Goal: Navigation & Orientation: Understand site structure

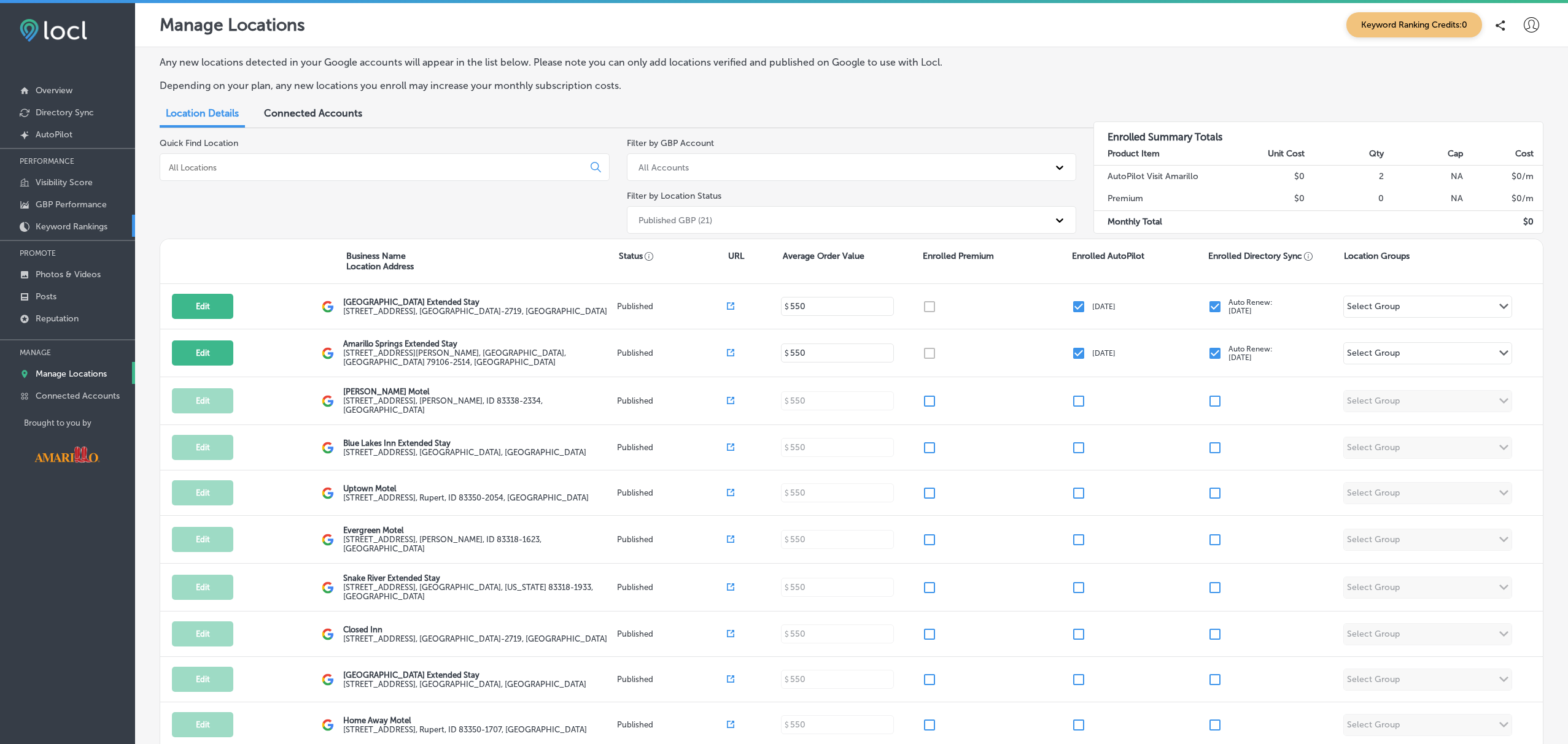
click at [81, 224] on p "Keyword Rankings" at bounding box center [71, 226] width 72 height 10
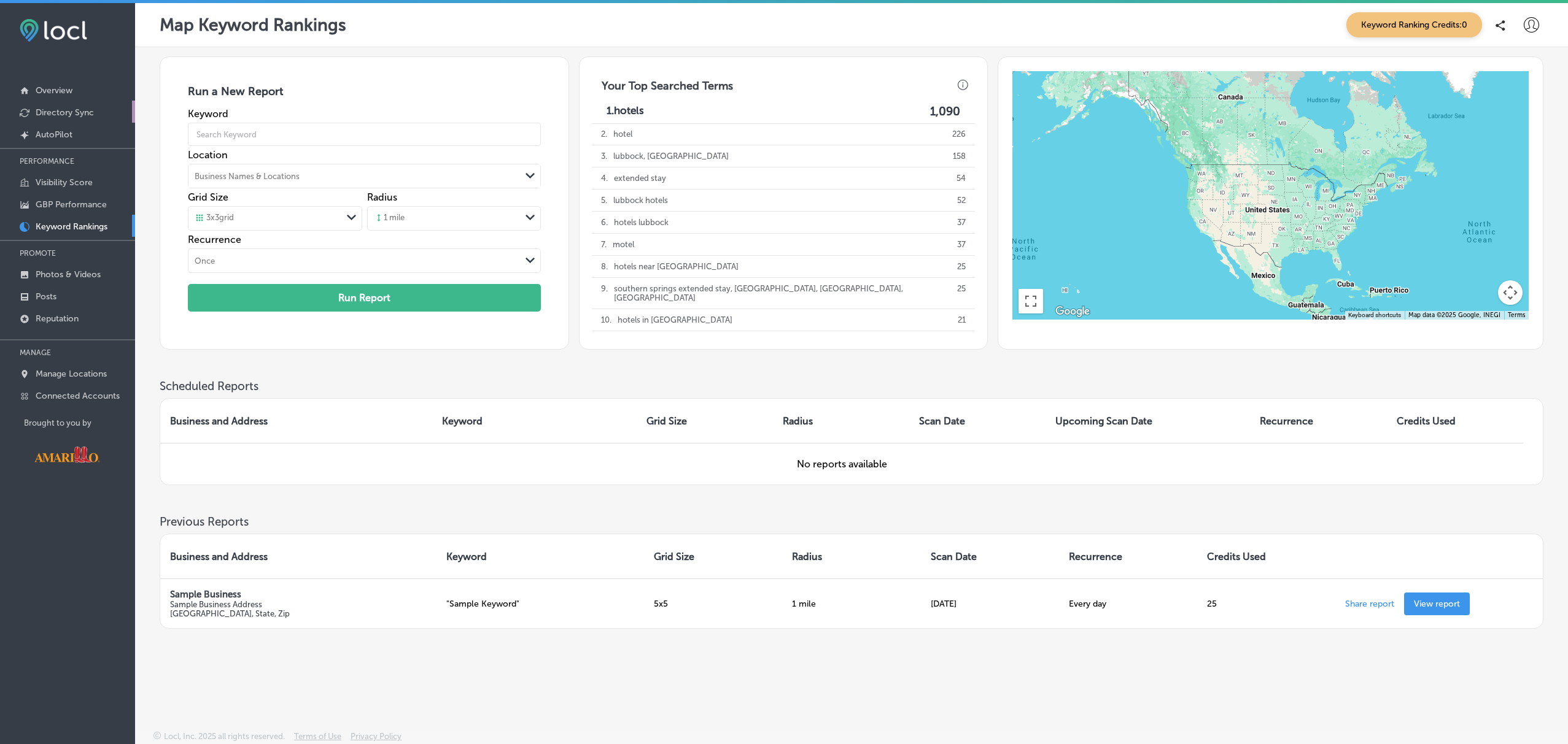
click at [75, 110] on p "Directory Sync" at bounding box center [65, 112] width 58 height 10
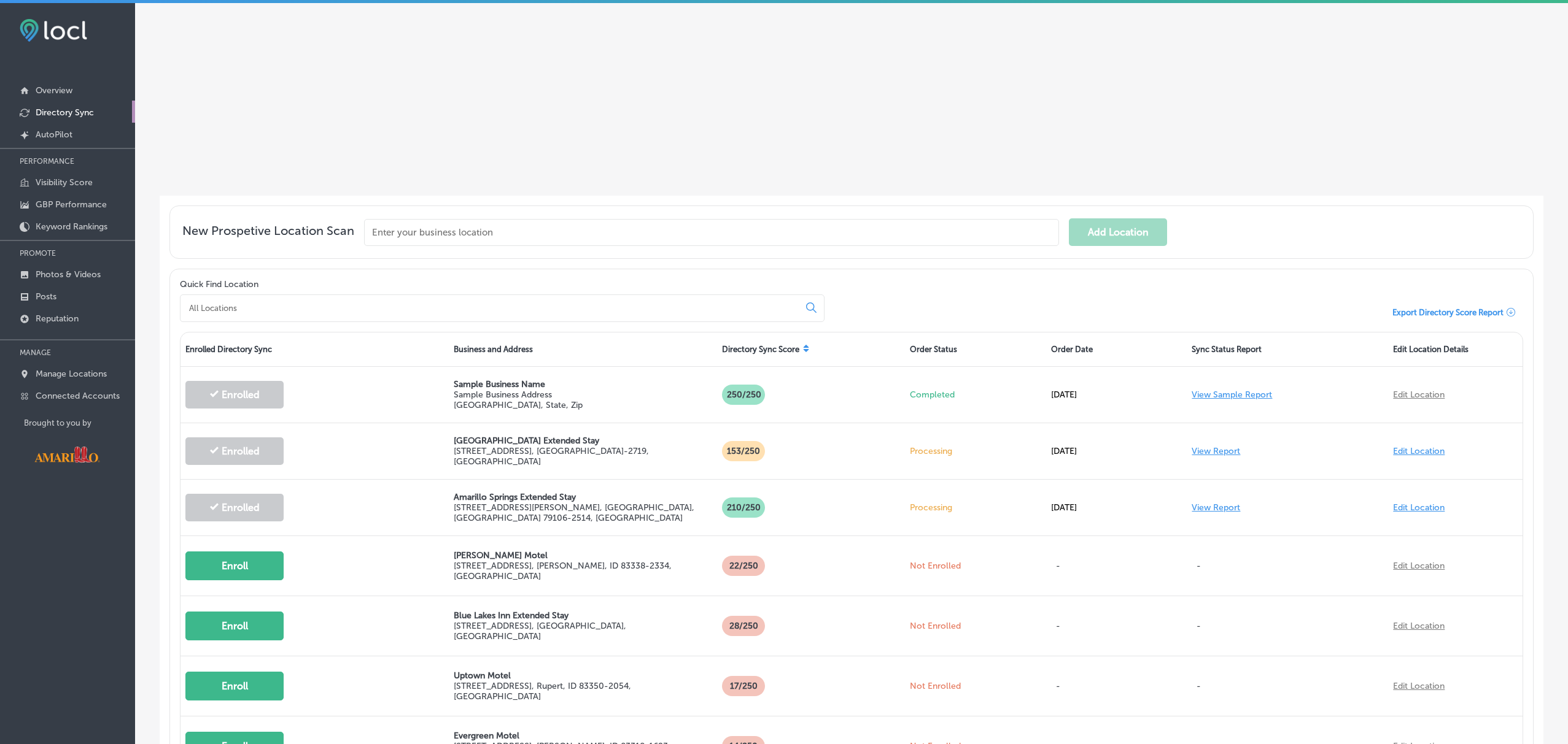
scroll to position [210, 0]
click at [65, 179] on p "Visibility Score" at bounding box center [64, 182] width 57 height 10
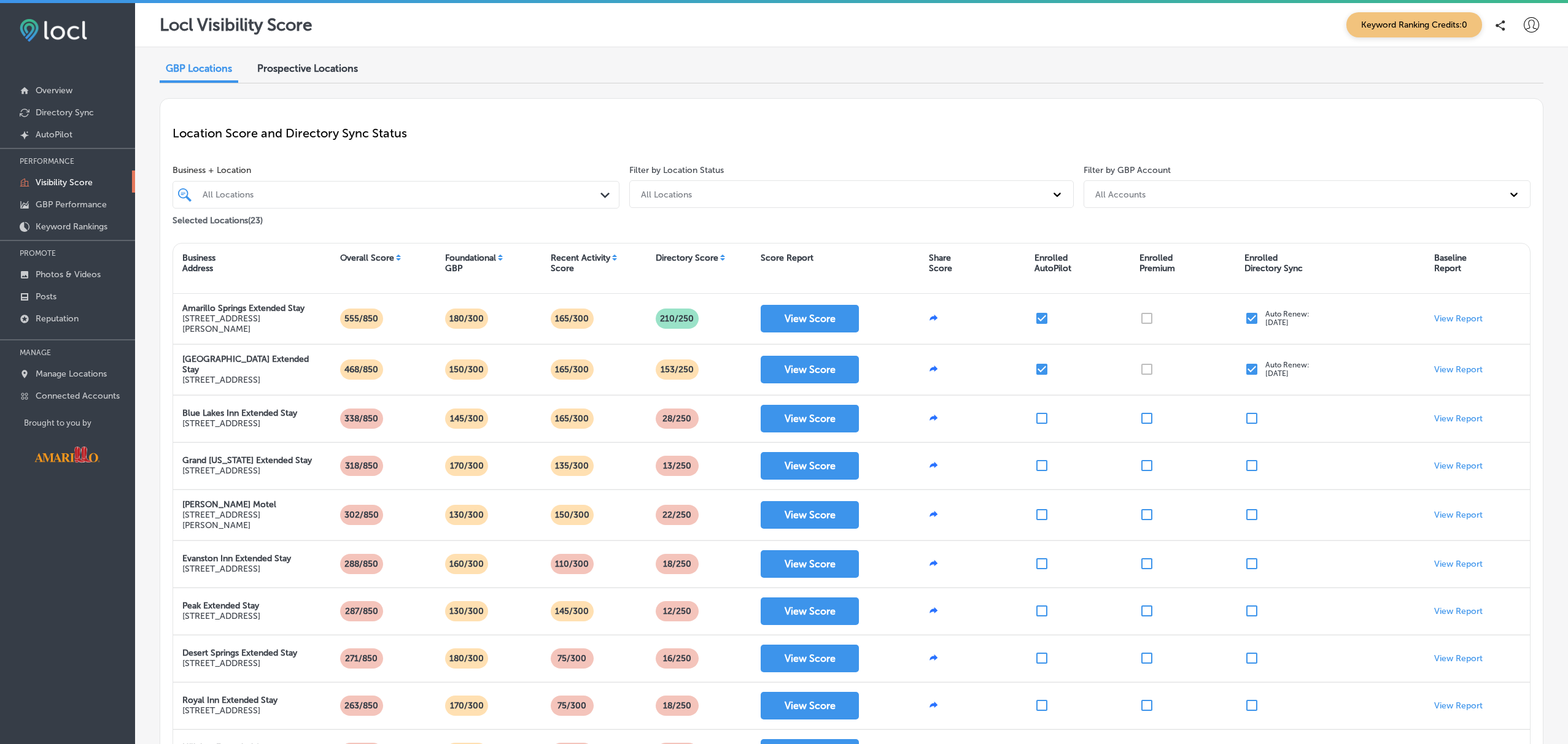
click at [1535, 22] on icon at bounding box center [1531, 25] width 15 height 15
click at [1499, 134] on p "Log Out" at bounding box center [1504, 132] width 37 height 15
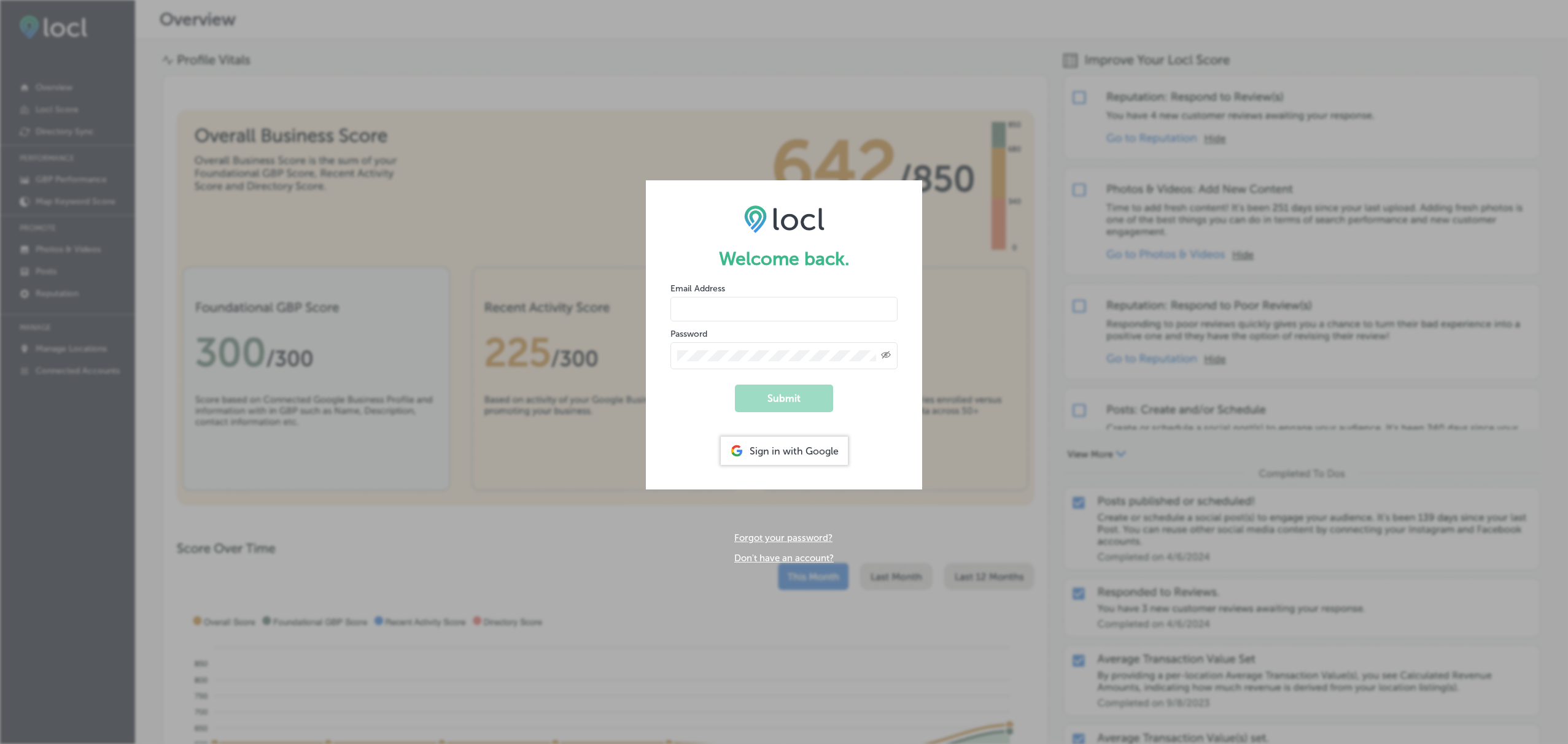
click at [751, 439] on div "Sign in with Google" at bounding box center [784, 451] width 127 height 29
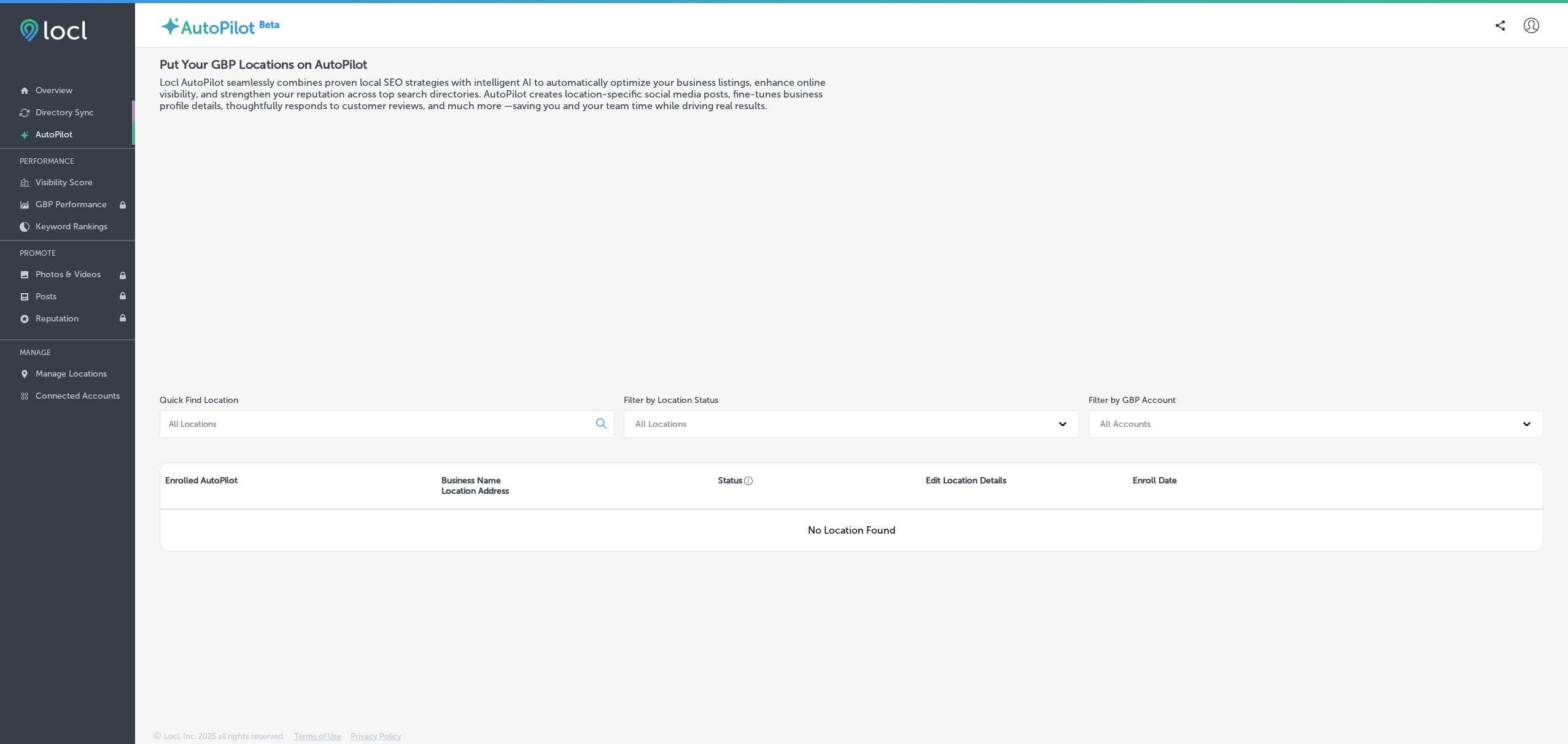
click at [70, 117] on p "Directory Sync" at bounding box center [65, 112] width 58 height 10
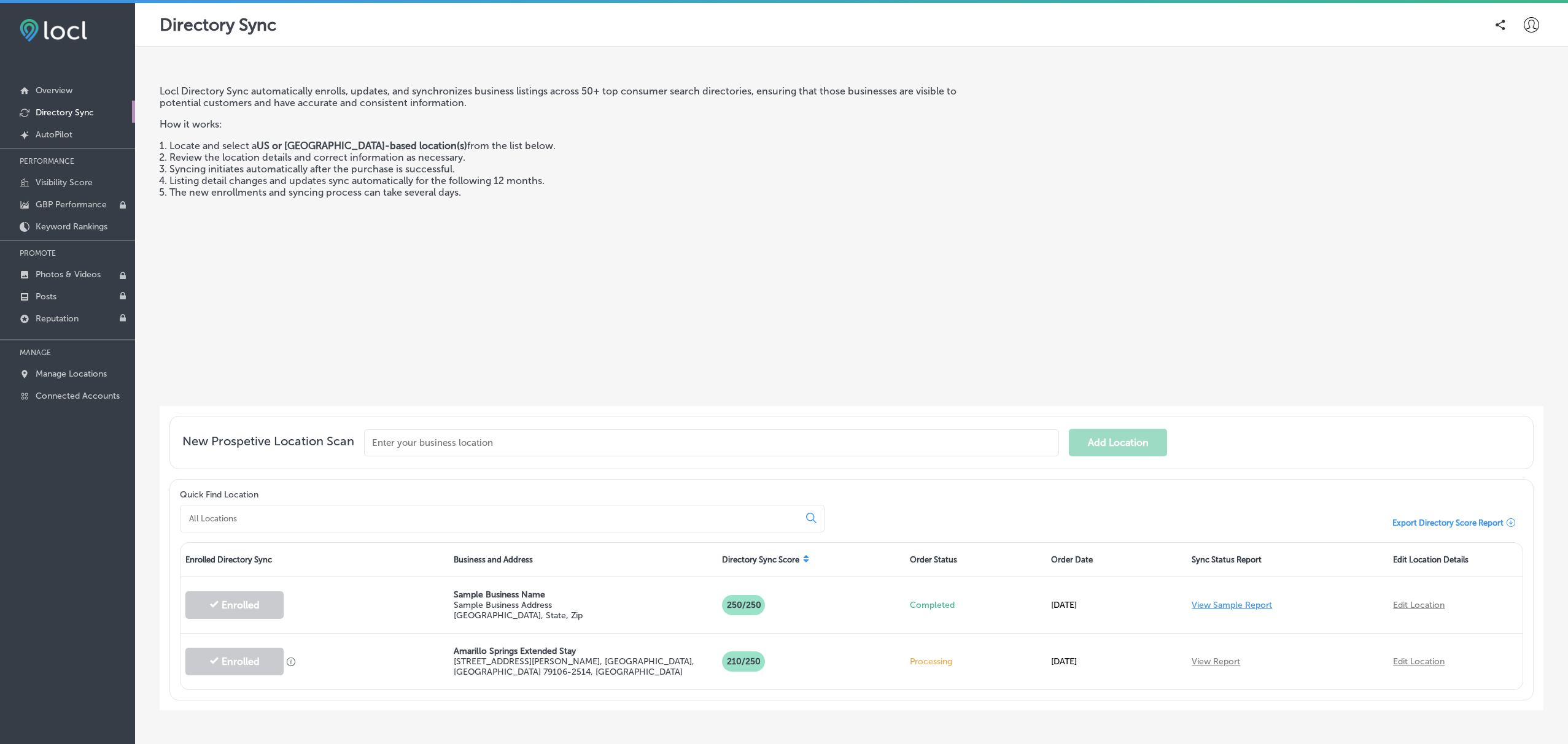
scroll to position [43, 0]
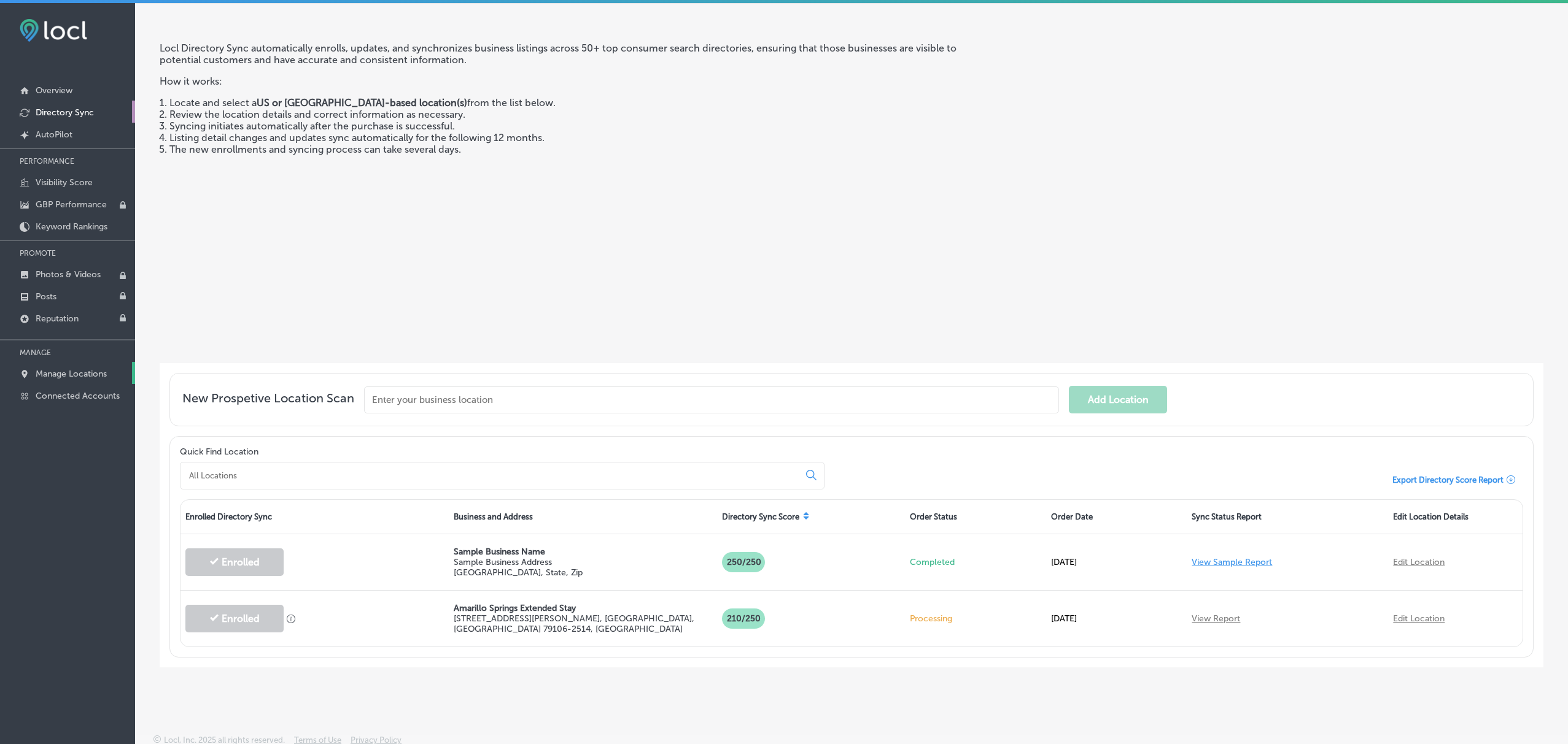
click at [88, 374] on p "Manage Locations" at bounding box center [71, 374] width 71 height 10
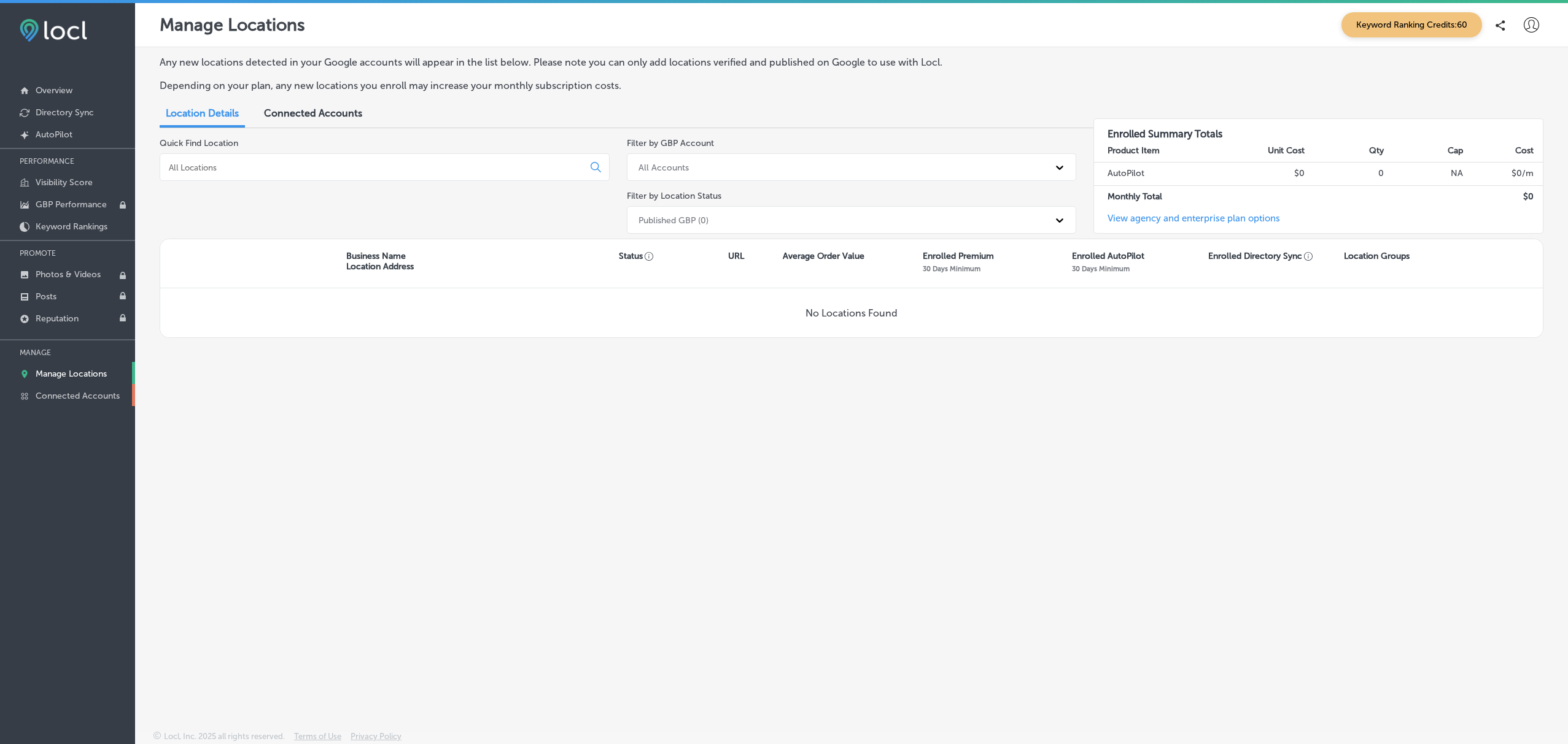
click at [89, 404] on link "Connected Accounts" at bounding box center [68, 395] width 135 height 22
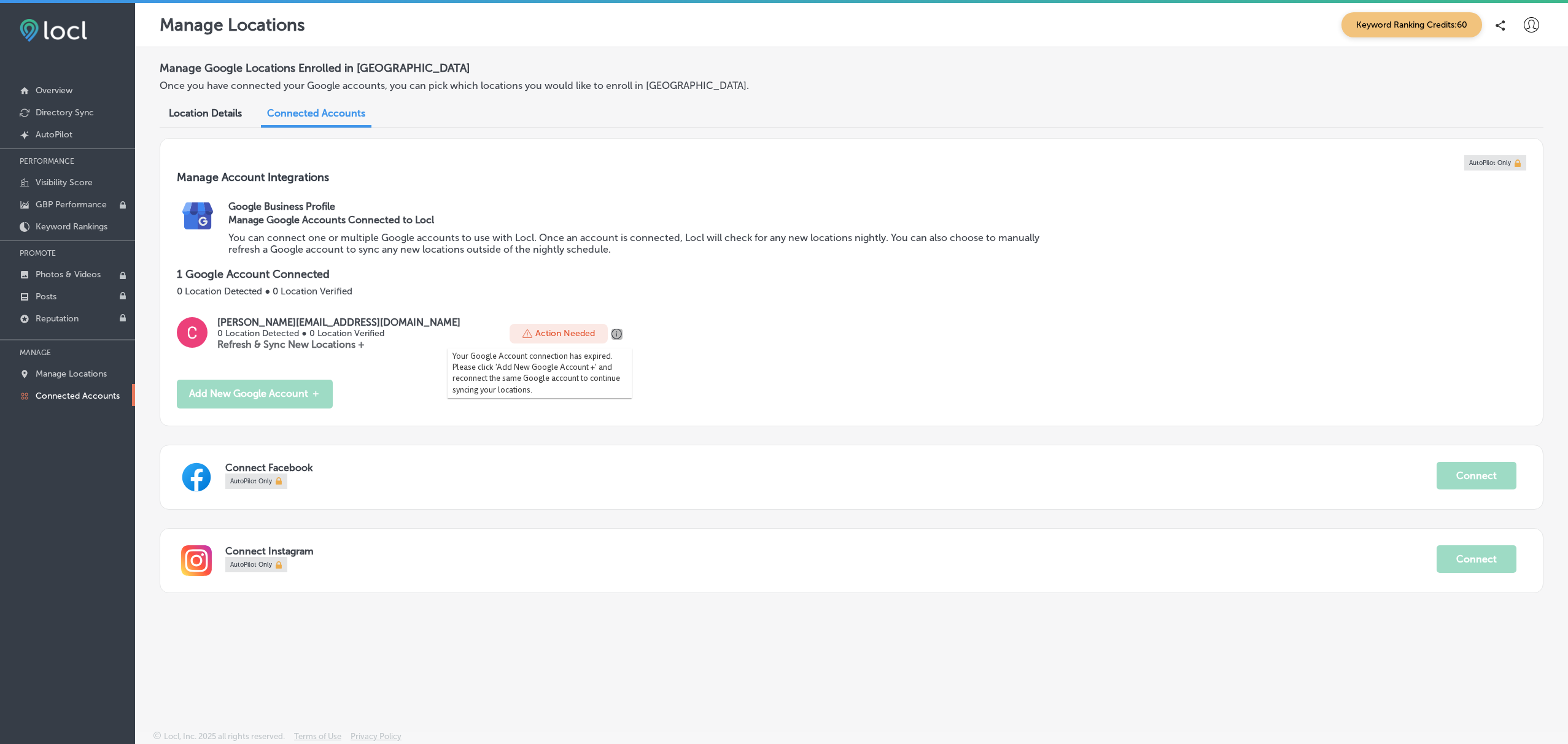
click at [611, 332] on icon "button" at bounding box center [617, 335] width 11 height 11
click at [56, 134] on p "AutoPilot" at bounding box center [54, 134] width 37 height 10
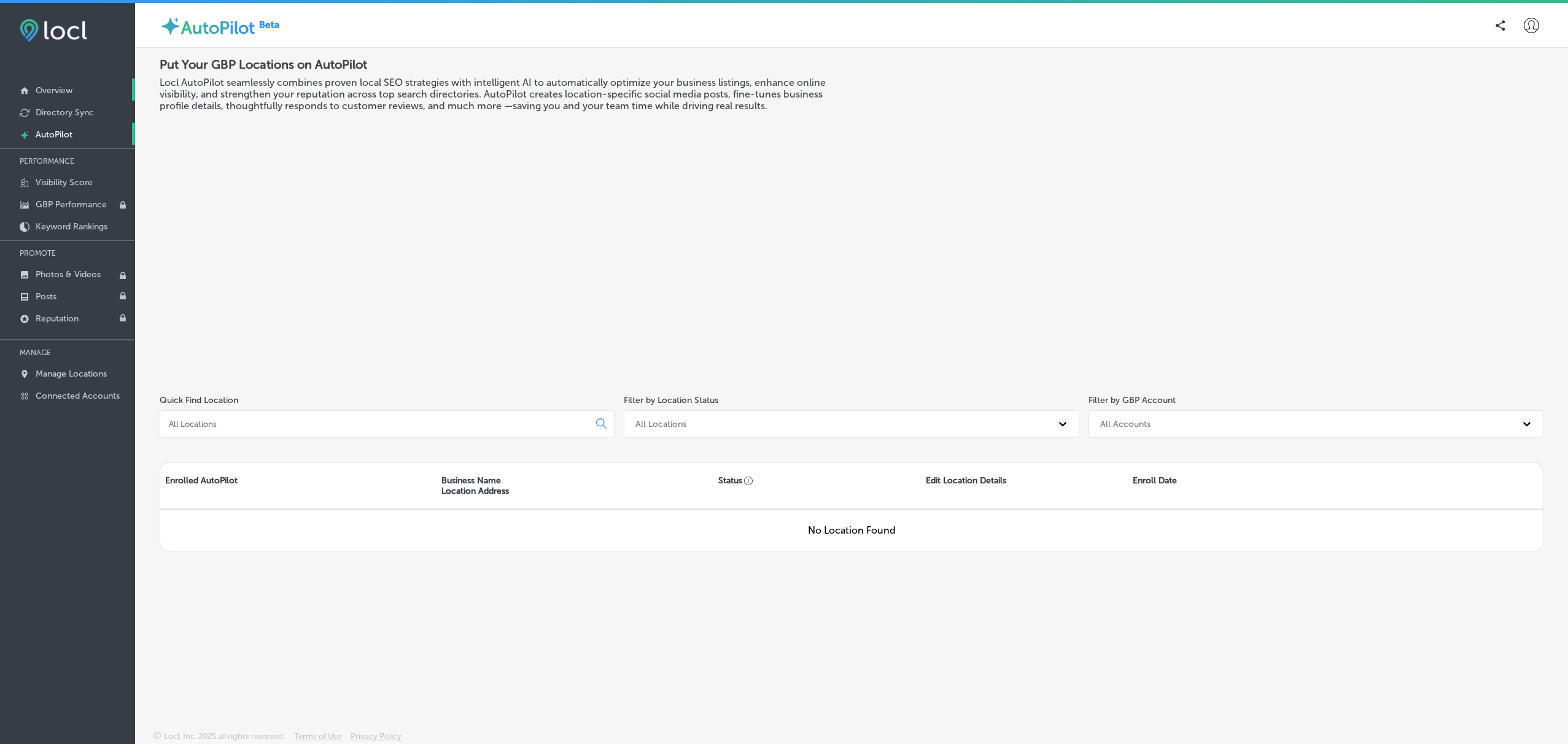
click at [80, 86] on link "Overview" at bounding box center [68, 90] width 135 height 22
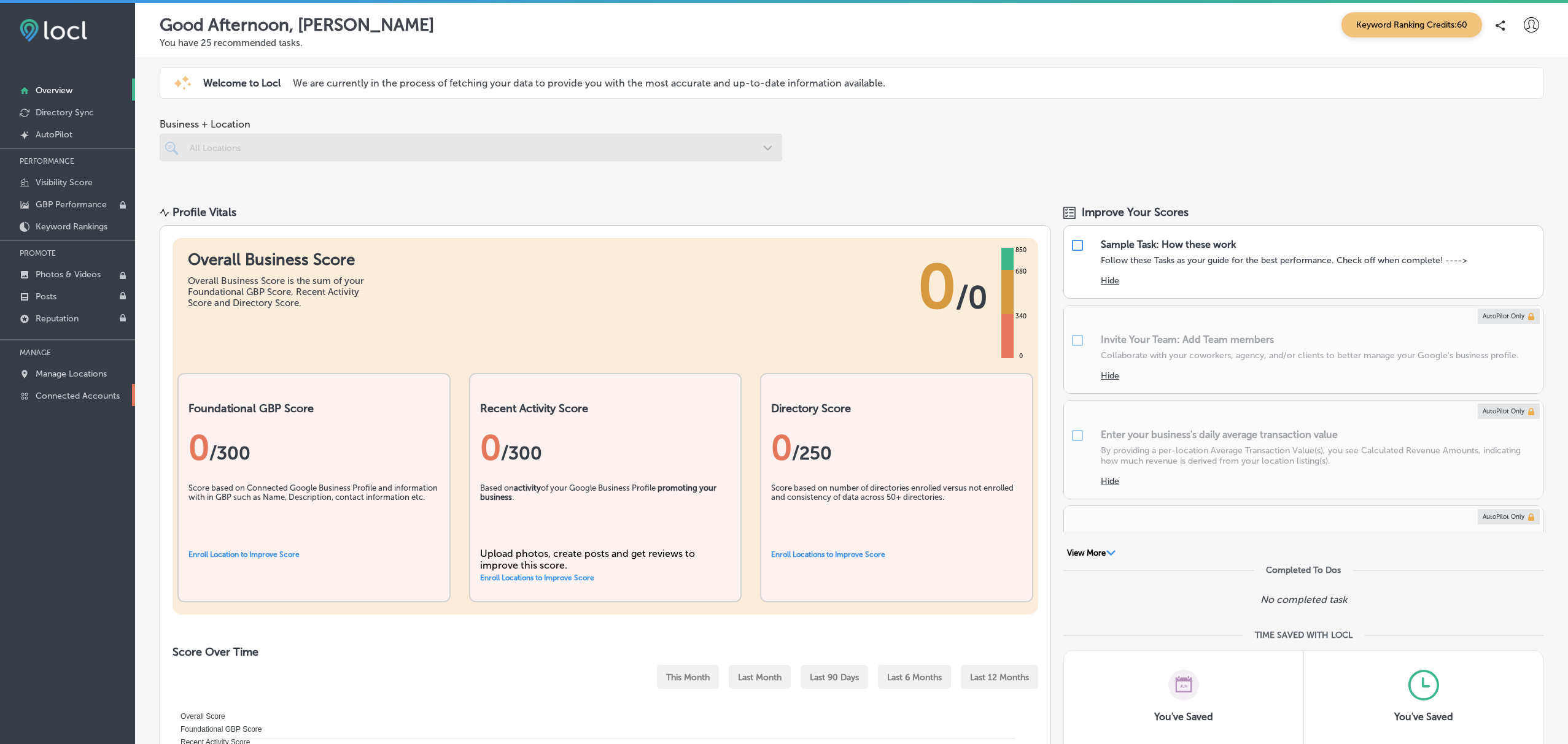
click at [95, 394] on p "Connected Accounts" at bounding box center [77, 396] width 84 height 10
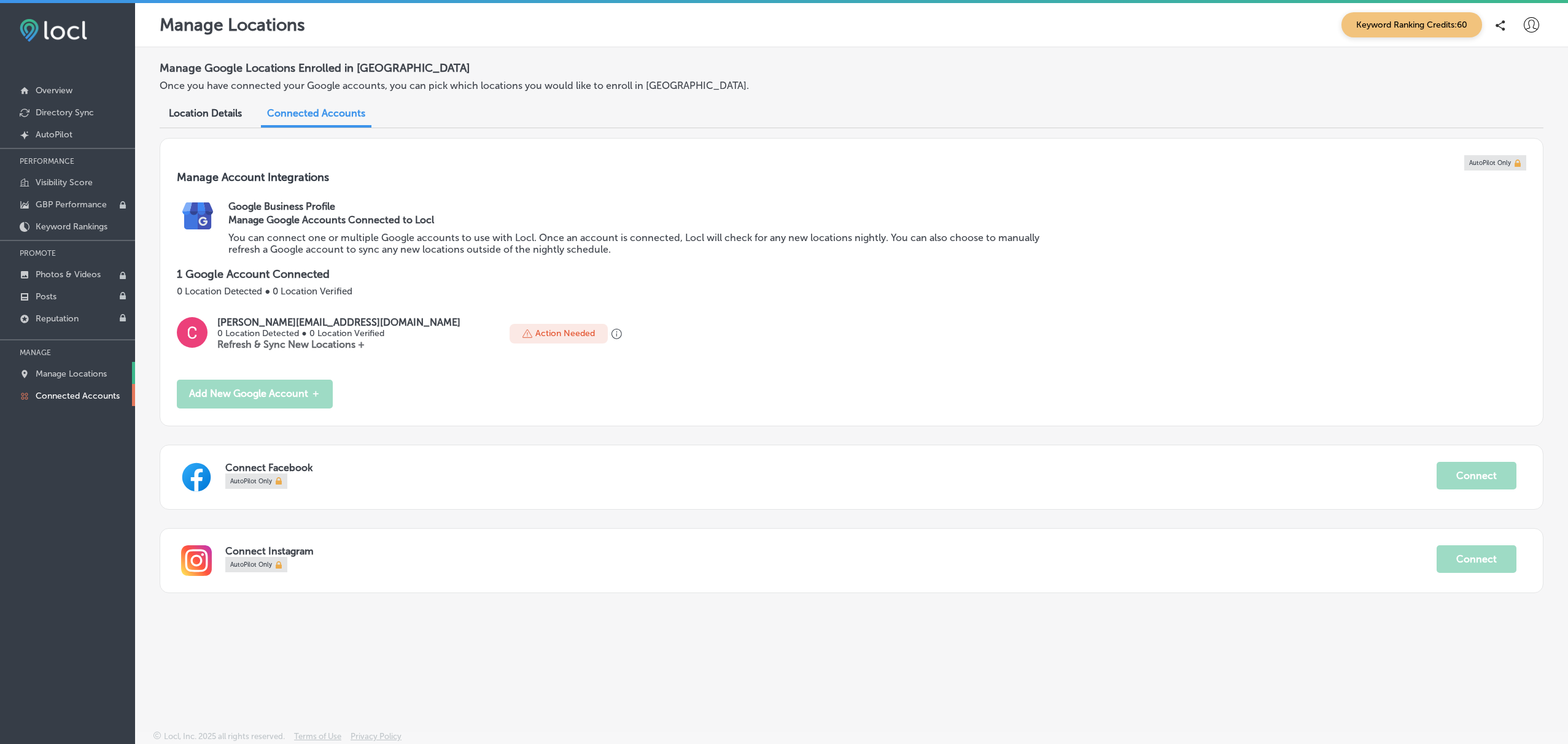
click at [79, 379] on link "Manage Locations" at bounding box center [68, 373] width 135 height 22
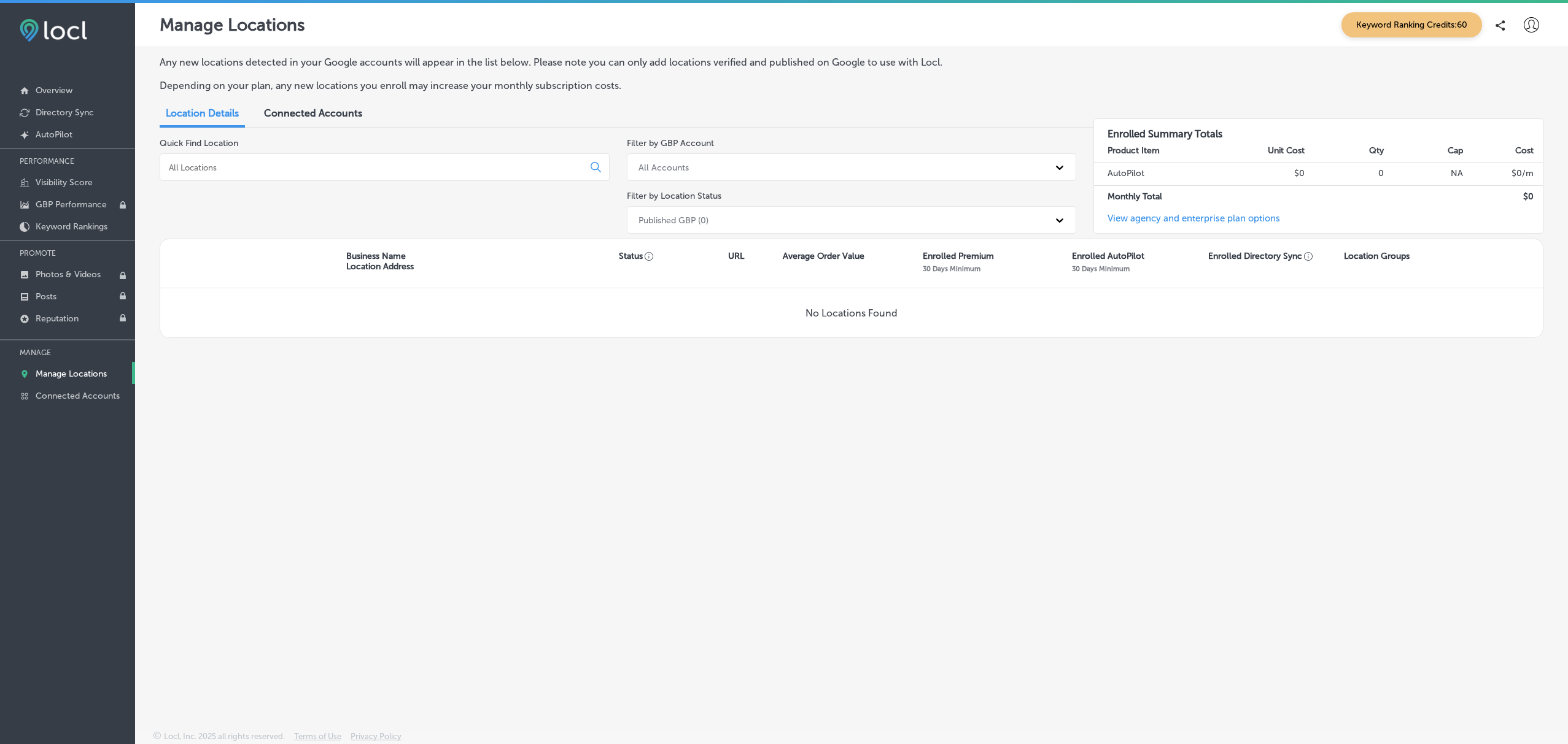
click at [900, 312] on div "No Locations Found" at bounding box center [851, 312] width 1382 height 49
drag, startPoint x: 900, startPoint y: 312, endPoint x: 524, endPoint y: 173, distance: 400.9
click at [884, 308] on div "No Locations Found" at bounding box center [851, 312] width 1382 height 49
click at [361, 117] on div "Connected Accounts" at bounding box center [313, 114] width 117 height 26
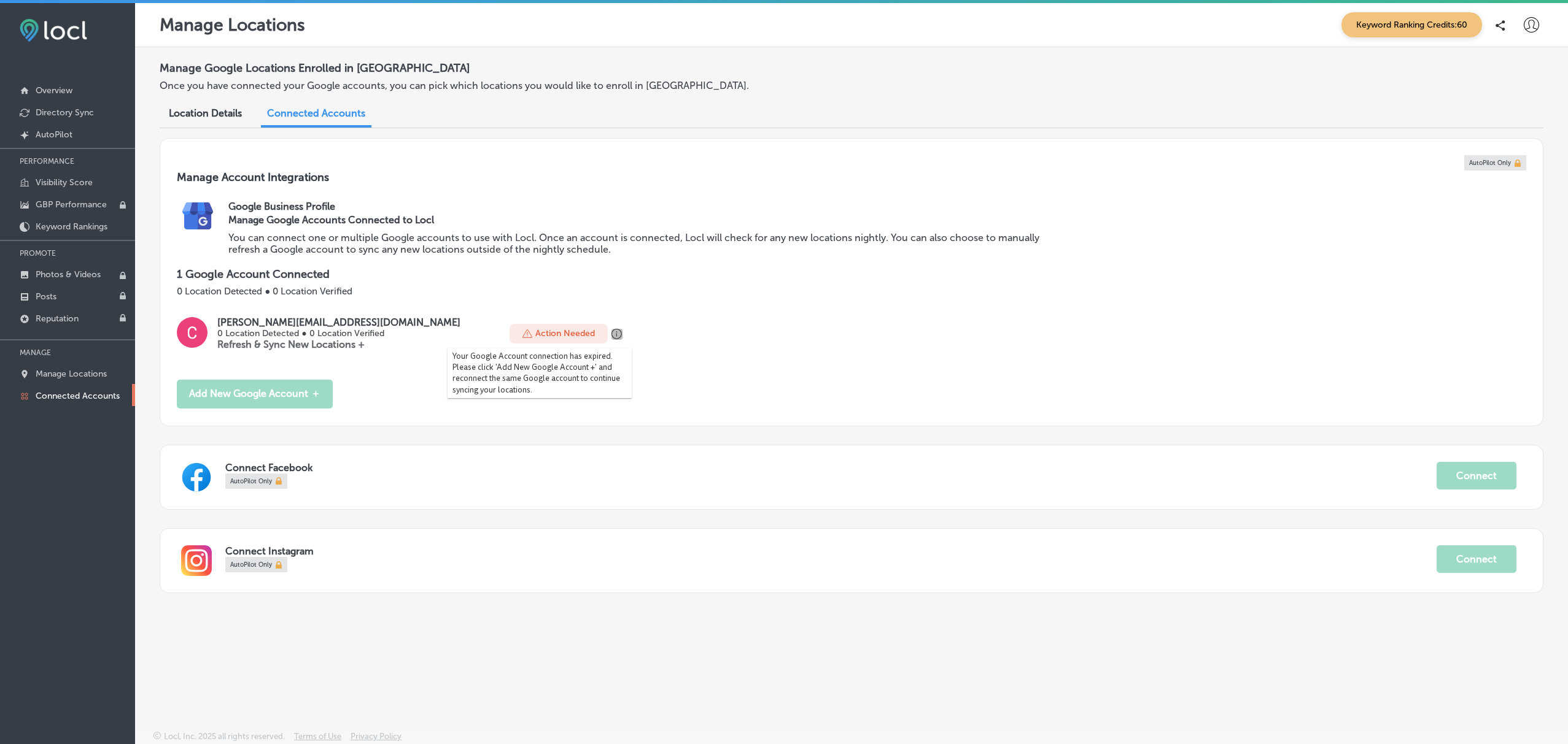
click at [611, 329] on icon "button" at bounding box center [616, 334] width 10 height 10
click at [1539, 23] on div at bounding box center [1530, 25] width 24 height 24
click at [1539, 23] on div at bounding box center [784, 372] width 1568 height 744
